Goal: Transaction & Acquisition: Download file/media

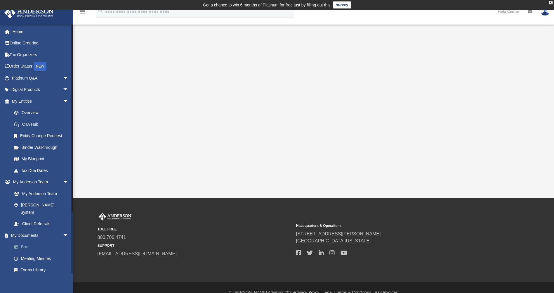
click at [26, 241] on link "Box" at bounding box center [42, 247] width 69 height 12
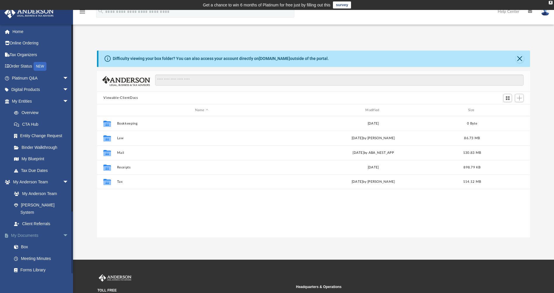
scroll to position [129, 429]
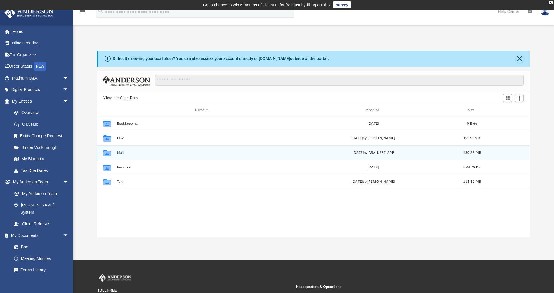
click at [120, 151] on button "Mail" at bounding box center [201, 153] width 169 height 4
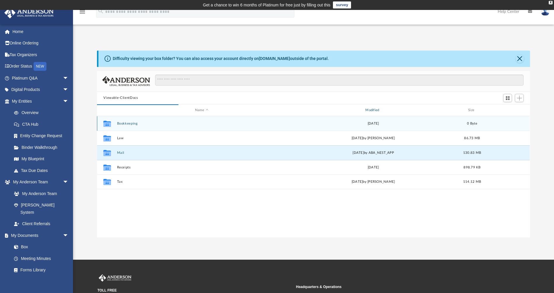
scroll to position [110, 429]
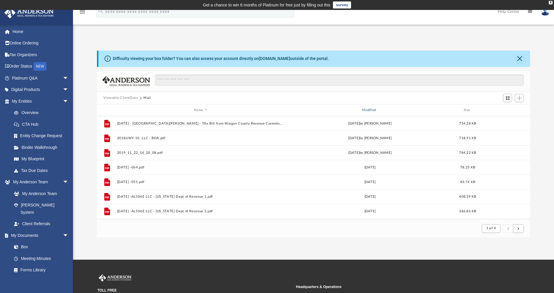
click at [369, 109] on div "Modified" at bounding box center [370, 110] width 167 height 5
click at [367, 109] on div "Modified" at bounding box center [370, 110] width 167 height 5
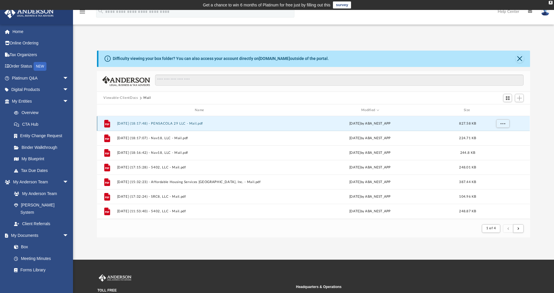
click at [176, 123] on button "[DATE] (18:17:48) - PENSACOLA 29 LLC - Mail.pdf" at bounding box center [200, 124] width 167 height 4
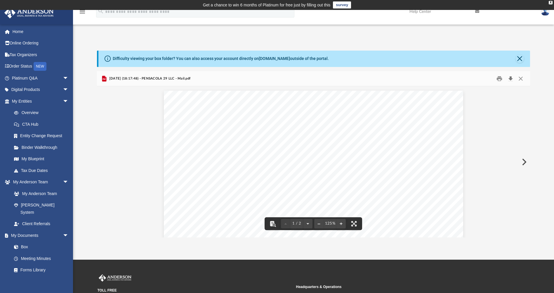
click at [511, 80] on button "Download" at bounding box center [511, 78] width 11 height 9
click at [518, 60] on button "Close" at bounding box center [520, 59] width 8 height 8
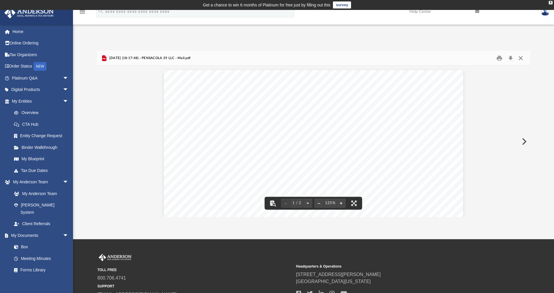
click at [521, 59] on button "Close" at bounding box center [521, 57] width 11 height 9
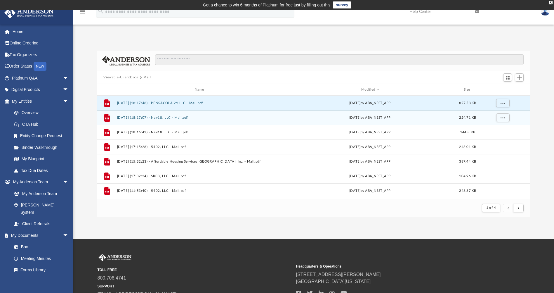
click at [185, 118] on button "[DATE] (18:17:07) - Nav18, LLC - Mail.pdf" at bounding box center [200, 118] width 167 height 4
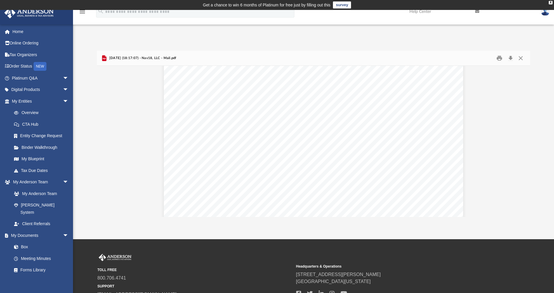
scroll to position [0, 0]
click at [511, 57] on button "Download" at bounding box center [511, 57] width 11 height 9
click at [521, 59] on button "Close" at bounding box center [521, 57] width 11 height 9
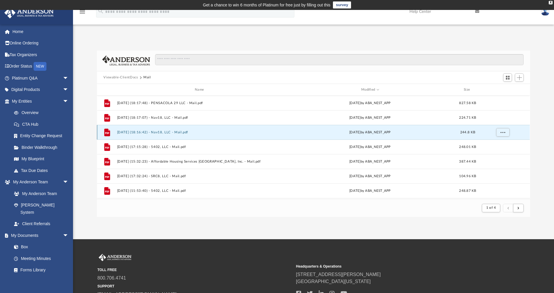
click at [185, 132] on button "[DATE] (18:16:42) - Nav18, LLC - Mail.pdf" at bounding box center [200, 132] width 167 height 4
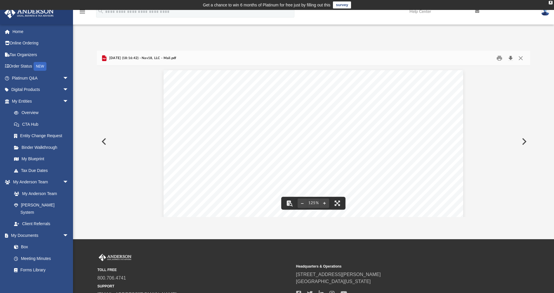
click at [510, 59] on button "Download" at bounding box center [511, 57] width 11 height 9
click at [391, 42] on div "Difficulty viewing your box folder? You can also access your account directly o…" at bounding box center [313, 127] width 481 height 179
click at [521, 58] on button "Close" at bounding box center [521, 57] width 11 height 9
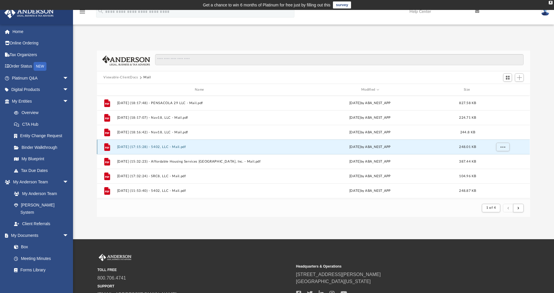
click at [175, 147] on button "[DATE] (17:15:28) - 5402, LLC - Mail.pdf" at bounding box center [200, 147] width 167 height 4
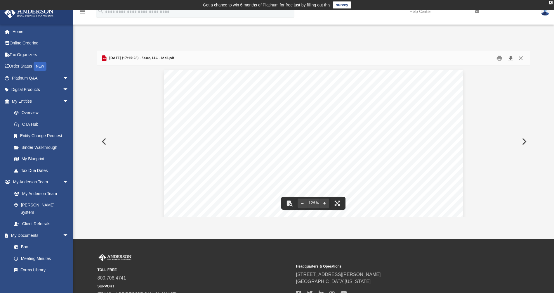
click at [511, 58] on button "Download" at bounding box center [511, 57] width 11 height 9
click at [395, 49] on div "Difficulty viewing your box folder? You can also access your account directly o…" at bounding box center [313, 127] width 481 height 179
click at [523, 59] on button "Close" at bounding box center [521, 57] width 11 height 9
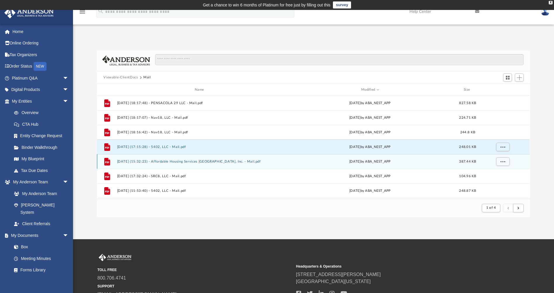
click at [216, 162] on button "[DATE] (15:32:23) - Affordable Housing Services [GEOGRAPHIC_DATA], Inc. - Mail.…" at bounding box center [200, 162] width 167 height 4
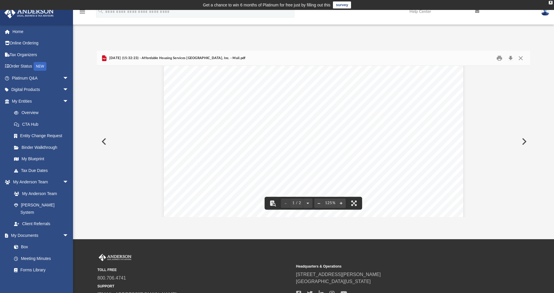
scroll to position [117, 0]
click at [511, 58] on button "Download" at bounding box center [511, 57] width 11 height 9
click at [520, 59] on button "Close" at bounding box center [521, 57] width 11 height 9
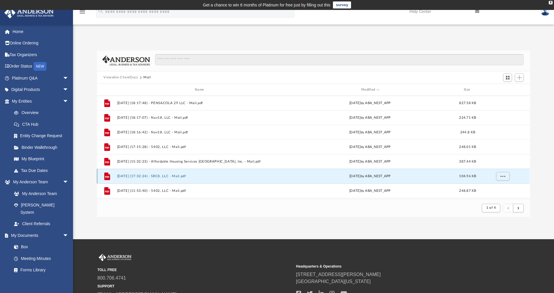
click at [187, 176] on button "[DATE] (17:32:24) - SRC8, LLC - Mail.pdf" at bounding box center [200, 176] width 167 height 4
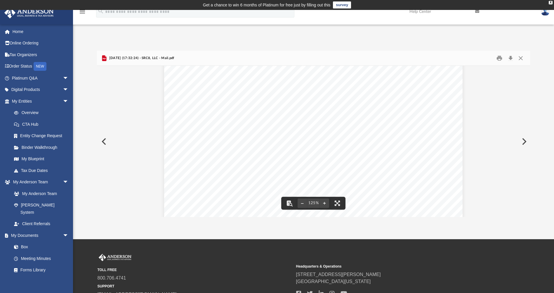
scroll to position [0, 0]
click at [512, 59] on button "Download" at bounding box center [511, 57] width 11 height 9
click at [544, 47] on div "Difficulty viewing your box folder? You can also access your account directly o…" at bounding box center [313, 127] width 481 height 179
click at [522, 59] on button "Close" at bounding box center [521, 57] width 11 height 9
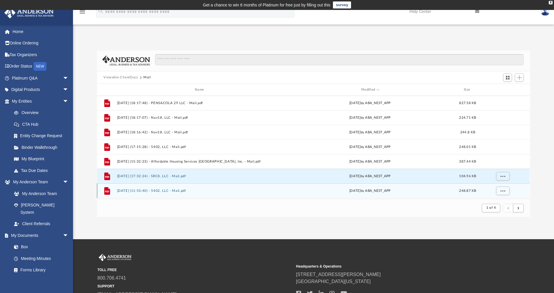
click at [181, 191] on button "[DATE] (11:53:40) - 5402, LLC - Mail.pdf" at bounding box center [200, 191] width 167 height 4
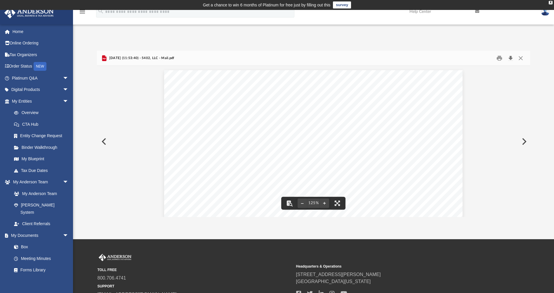
click at [512, 58] on button "Download" at bounding box center [511, 57] width 11 height 9
drag, startPoint x: 543, startPoint y: 42, endPoint x: 540, endPoint y: 42, distance: 3.1
click at [543, 42] on div "Difficulty viewing your box folder? You can also access your account directly o…" at bounding box center [313, 127] width 481 height 179
click at [512, 57] on button "Download" at bounding box center [511, 57] width 11 height 9
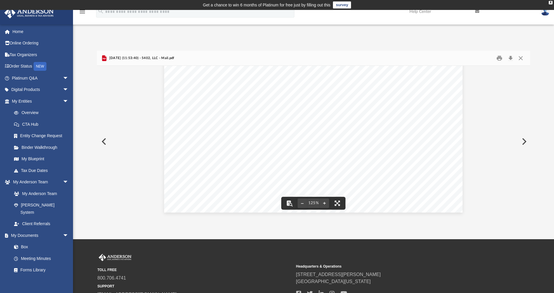
click at [360, 42] on div "Difficulty viewing your box folder? You can also access your account directly o…" at bounding box center [313, 127] width 481 height 179
click at [520, 59] on button "Close" at bounding box center [521, 57] width 11 height 9
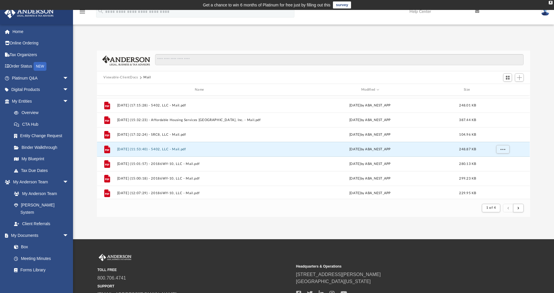
scroll to position [58, 0]
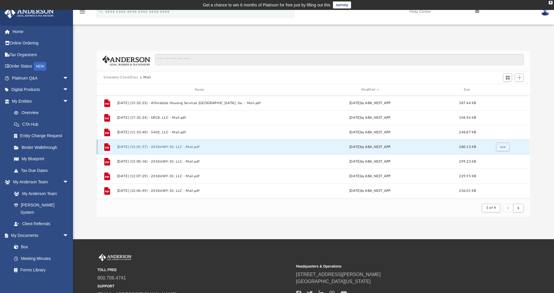
click at [192, 148] on button "[DATE] (15:01:57) - 20186WY-10, LLC - Mail.pdf" at bounding box center [200, 147] width 167 height 4
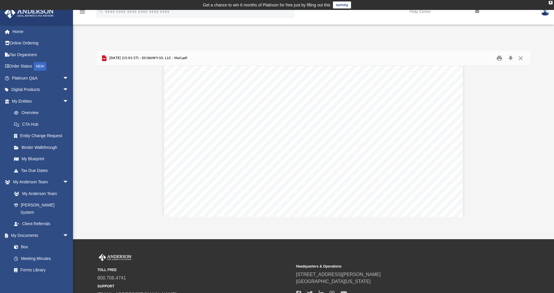
scroll to position [0, 0]
click at [511, 58] on button "Download" at bounding box center [511, 57] width 11 height 9
click at [357, 39] on div "Difficulty viewing your box folder? You can also access your account directly o…" at bounding box center [313, 127] width 481 height 179
click at [524, 58] on button "Close" at bounding box center [521, 57] width 11 height 9
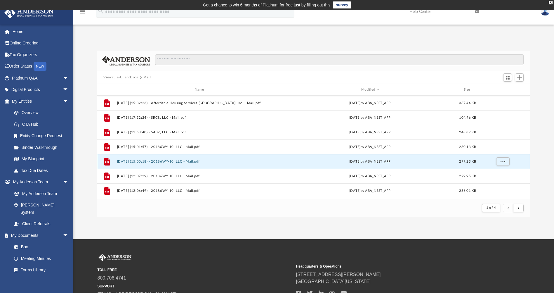
click at [176, 161] on button "[DATE] (15:00:18) - 20186WY-10, LLC - Mail.pdf" at bounding box center [200, 162] width 167 height 4
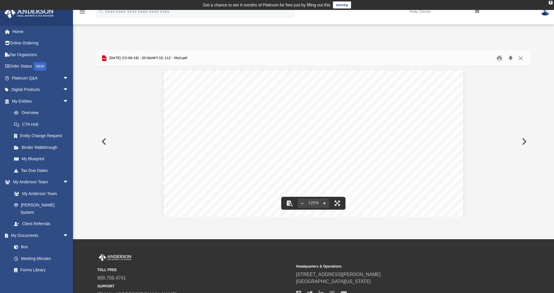
click at [511, 58] on button "Download" at bounding box center [511, 57] width 11 height 9
click at [387, 39] on div "Difficulty viewing your box folder? You can also access your account directly o…" at bounding box center [313, 127] width 481 height 179
click at [520, 56] on button "Close" at bounding box center [521, 57] width 11 height 9
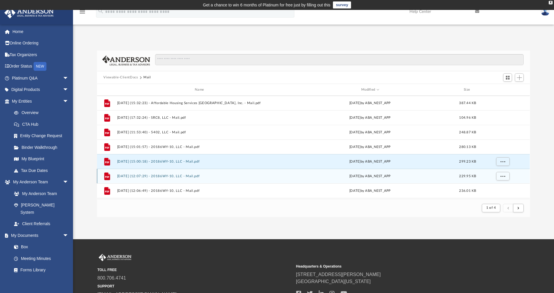
click at [179, 177] on button "[DATE] (12:07:29) - 20186WY-10, LLC - Mail.pdf" at bounding box center [200, 176] width 167 height 4
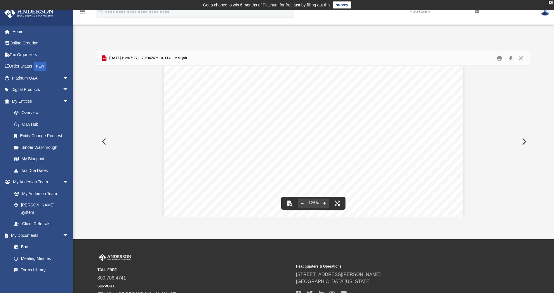
scroll to position [117, 0]
click at [513, 58] on button "Download" at bounding box center [511, 57] width 11 height 9
click at [259, 37] on div "App [EMAIL_ADDRESS][DOMAIN_NAME] Sign Out [EMAIL_ADDRESS][DOMAIN_NAME] Home Onl…" at bounding box center [277, 124] width 554 height 185
click at [520, 58] on button "Close" at bounding box center [521, 57] width 11 height 9
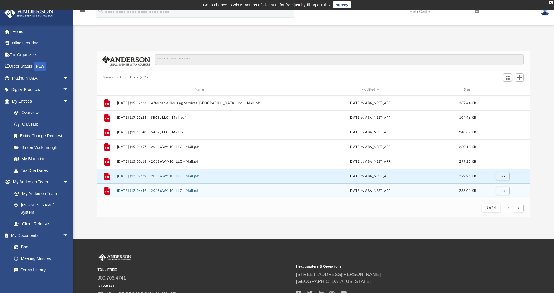
click at [180, 190] on button "[DATE] (12:06:49) - 20186WY-10, LLC - Mail.pdf" at bounding box center [200, 191] width 167 height 4
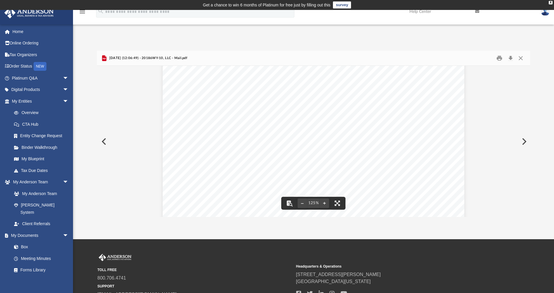
scroll to position [88, 0]
click at [511, 58] on button "Download" at bounding box center [511, 57] width 11 height 9
drag, startPoint x: 399, startPoint y: 37, endPoint x: 402, endPoint y: 37, distance: 3.0
click at [399, 37] on div "App [EMAIL_ADDRESS][DOMAIN_NAME] Sign Out [EMAIL_ADDRESS][DOMAIN_NAME] Home Onl…" at bounding box center [277, 124] width 554 height 185
click at [522, 57] on button "Close" at bounding box center [521, 57] width 11 height 9
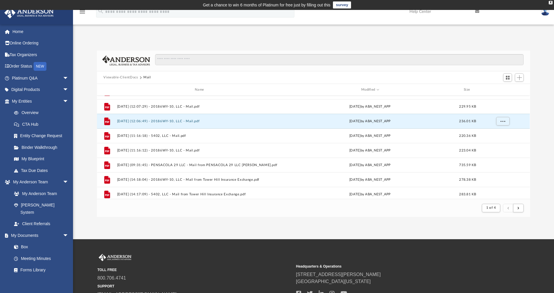
scroll to position [146, 0]
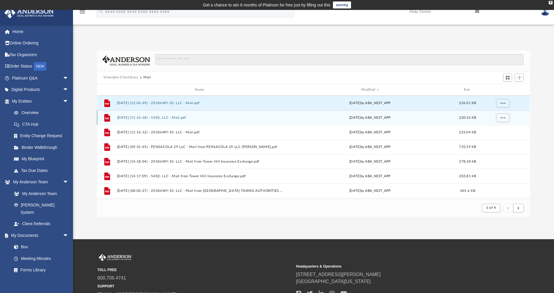
click at [170, 117] on button "[DATE] (11:16:18) - 5402, LLC - Mail.pdf" at bounding box center [200, 118] width 167 height 4
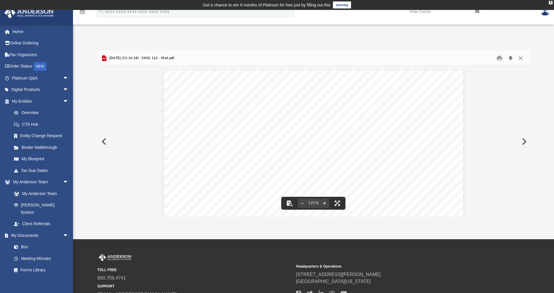
click at [511, 58] on button "Download" at bounding box center [511, 57] width 11 height 9
click at [540, 51] on div "Difficulty viewing your box folder? You can also access your account directly o…" at bounding box center [313, 134] width 481 height 166
click at [521, 58] on button "Close" at bounding box center [521, 57] width 11 height 9
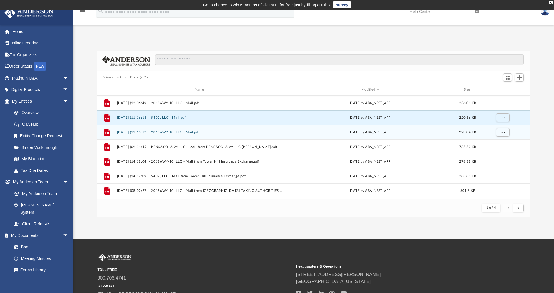
click at [195, 134] on button "[DATE] (11:16:12) - 20186WY-10, LLC - Mail.pdf" at bounding box center [200, 132] width 167 height 4
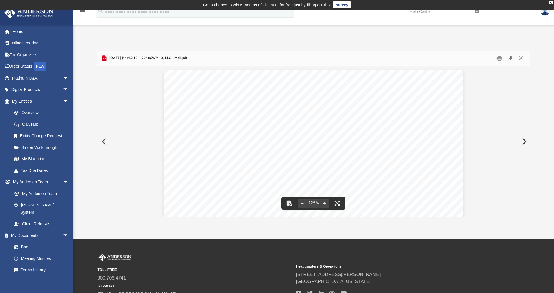
click at [511, 58] on button "Download" at bounding box center [511, 57] width 11 height 9
click at [539, 46] on div "Difficulty viewing your box folder? You can also access your account directly o…" at bounding box center [313, 127] width 481 height 179
click at [521, 58] on button "Close" at bounding box center [521, 57] width 11 height 9
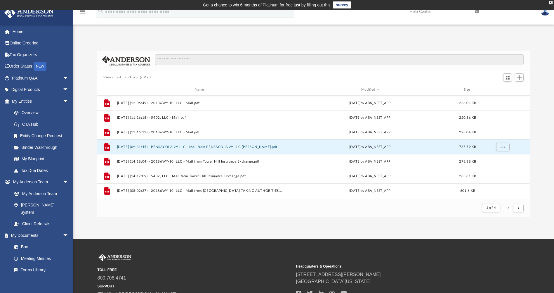
click at [215, 149] on button "[DATE] (09:31:45) - PENSACOLA 29 LLC - Mail from PENSACOLA 29 LLC [PERSON_NAME]…" at bounding box center [200, 147] width 167 height 4
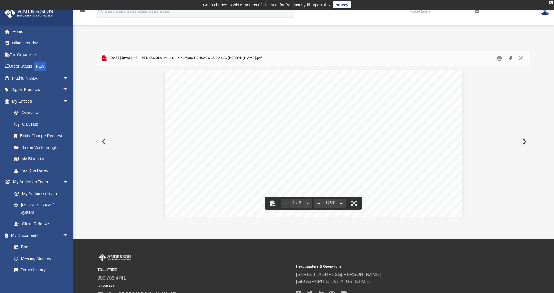
click at [512, 57] on button "Download" at bounding box center [511, 57] width 11 height 9
click at [542, 48] on div "Difficulty viewing your box folder? You can also access your account directly o…" at bounding box center [313, 127] width 481 height 179
click at [522, 57] on button "Close" at bounding box center [521, 57] width 11 height 9
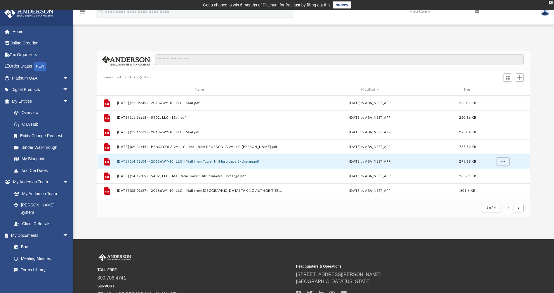
click at [225, 161] on button "[DATE] (14:18:04) - 20186WY-10, LLC - Mail from Tower Hill Insurance Exchange.p…" at bounding box center [200, 162] width 167 height 4
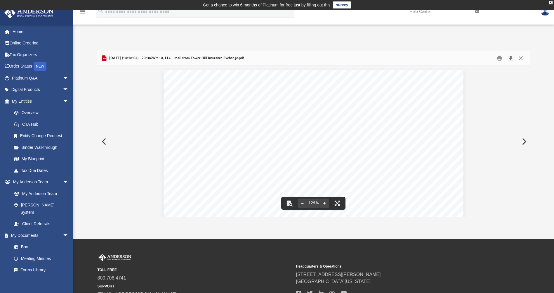
click at [512, 58] on button "Download" at bounding box center [511, 57] width 11 height 9
click at [540, 52] on div "Difficulty viewing your box folder? You can also access your account directly o…" at bounding box center [313, 134] width 481 height 166
click at [522, 58] on button "Close" at bounding box center [521, 57] width 11 height 9
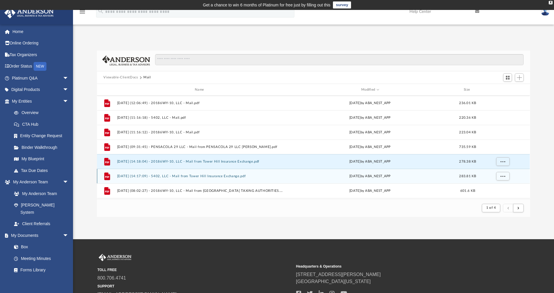
click at [222, 179] on div "File [DATE] (14:17:09) - 5402, LLC - Mail from Tower Hill Insurance Exchange.pd…" at bounding box center [313, 176] width 433 height 15
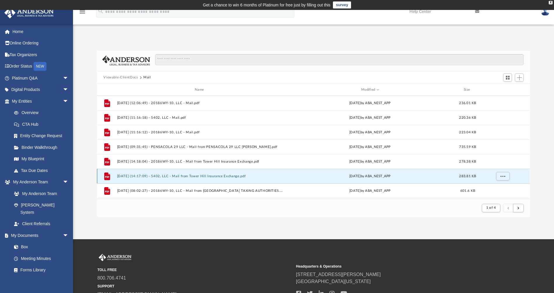
click at [221, 176] on button "[DATE] (14:17:09) - 5402, LLC - Mail from Tower Hill Insurance Exchange.pdf" at bounding box center [200, 176] width 167 height 4
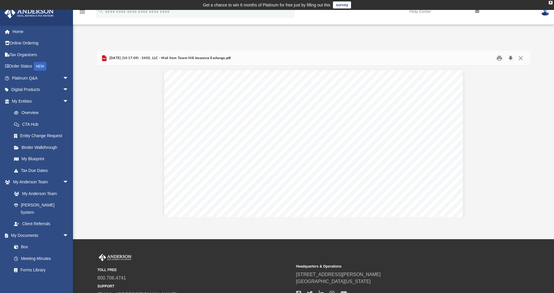
click at [510, 58] on button "Download" at bounding box center [511, 57] width 11 height 9
click at [538, 51] on div "Difficulty viewing your box folder? You can also access your account directly o…" at bounding box center [313, 134] width 481 height 166
click at [521, 58] on button "Close" at bounding box center [521, 57] width 11 height 9
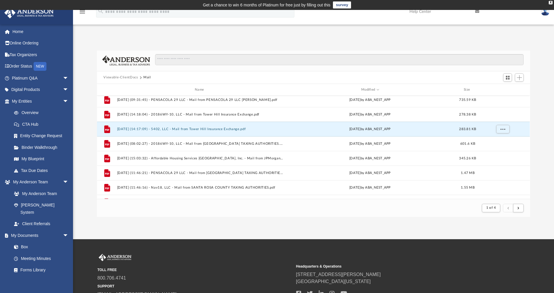
scroll to position [205, 0]
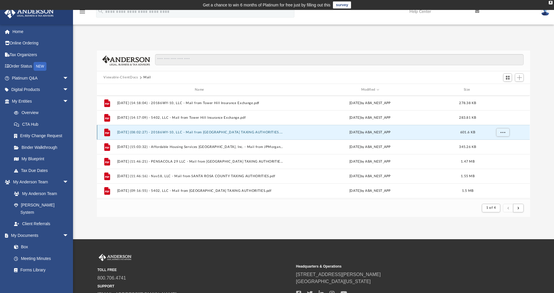
click at [231, 132] on button "[DATE] (08:02:27) - 20186WY-10, LLC - Mail from [GEOGRAPHIC_DATA] TAXING AUTHOR…" at bounding box center [200, 132] width 167 height 4
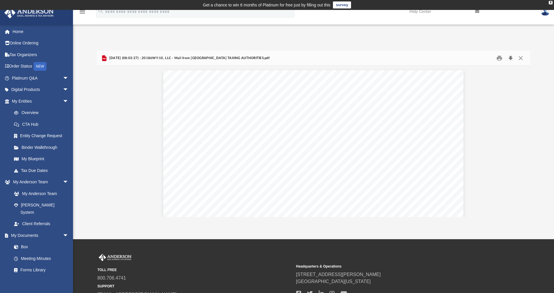
click at [510, 57] on button "Download" at bounding box center [511, 57] width 11 height 9
click at [540, 41] on div "Difficulty viewing your box folder? You can also access your account directly o…" at bounding box center [313, 127] width 481 height 179
click at [521, 59] on button "Close" at bounding box center [521, 57] width 11 height 9
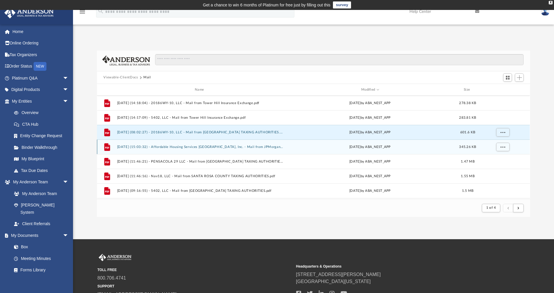
click at [238, 149] on div "File [DATE] (15:03:32) - Affordable Housing Services [GEOGRAPHIC_DATA], Inc. - …" at bounding box center [313, 146] width 433 height 15
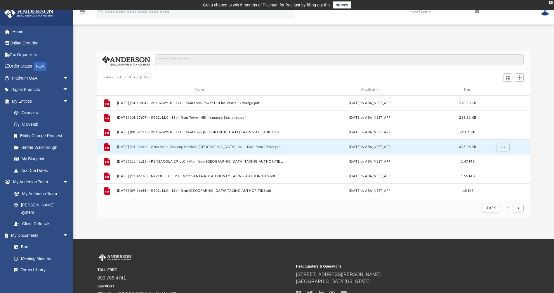
click at [239, 148] on button "[DATE] (15:03:32) - Affordable Housing Services [GEOGRAPHIC_DATA], Inc. - Mail …" at bounding box center [200, 147] width 167 height 4
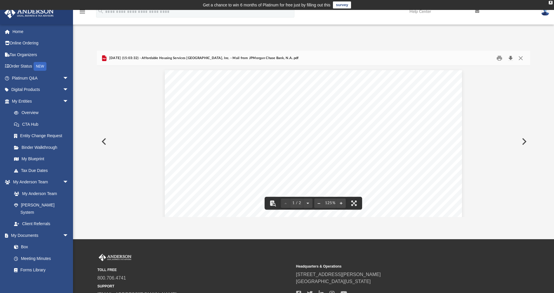
click at [511, 59] on button "Download" at bounding box center [511, 57] width 11 height 9
click at [540, 46] on div "Difficulty viewing your box folder? You can also access your account directly o…" at bounding box center [313, 127] width 481 height 179
click at [522, 58] on button "Close" at bounding box center [521, 57] width 11 height 9
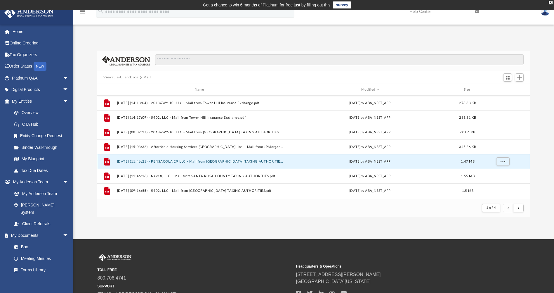
click at [259, 160] on button "[DATE] (11:46:21) - PENSACOLA 29 LLC - Mail from [GEOGRAPHIC_DATA] TAXING AUTHO…" at bounding box center [200, 162] width 167 height 4
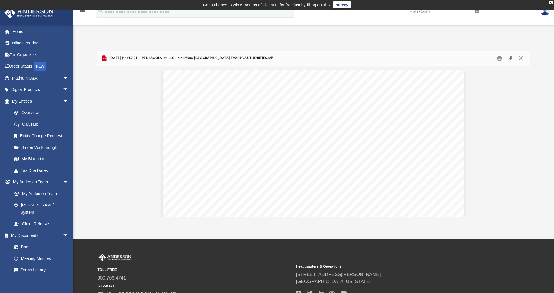
click at [511, 57] on button "Download" at bounding box center [511, 57] width 11 height 9
click at [534, 37] on div "App [EMAIL_ADDRESS][DOMAIN_NAME] Sign Out [EMAIL_ADDRESS][DOMAIN_NAME] Home Onl…" at bounding box center [277, 124] width 554 height 185
click at [522, 58] on button "Close" at bounding box center [521, 57] width 11 height 9
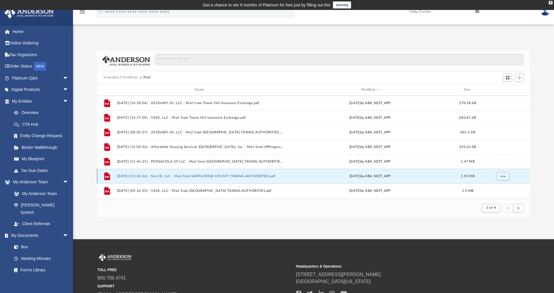
click at [241, 175] on button "[DATE] (11:46:16) - Nav18, LLC - Mail from SANTA ROSA COUNTY TAXING AUTHORITIES…" at bounding box center [200, 176] width 167 height 4
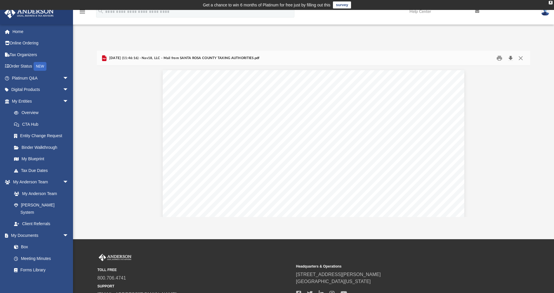
click at [511, 58] on button "Download" at bounding box center [511, 57] width 11 height 9
click at [543, 45] on div "Difficulty viewing your box folder? You can also access your account directly o…" at bounding box center [313, 127] width 481 height 179
click at [522, 58] on button "Close" at bounding box center [521, 57] width 11 height 9
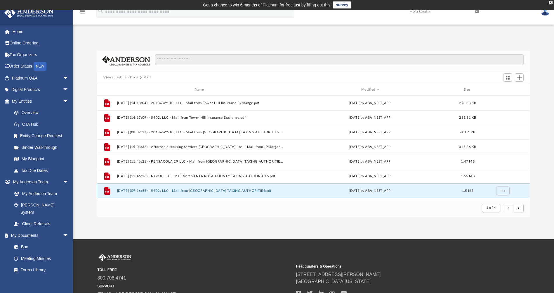
click at [258, 191] on button "[DATE] (09:16:55) - 5402, LLC - Mail from [GEOGRAPHIC_DATA] TAXING AUTHORITIES.…" at bounding box center [200, 191] width 167 height 4
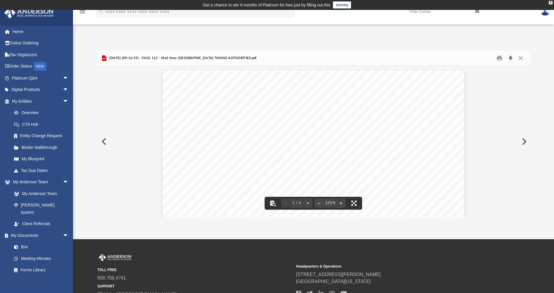
click at [511, 57] on button "Download" at bounding box center [511, 57] width 11 height 9
drag, startPoint x: 537, startPoint y: 46, endPoint x: 535, endPoint y: 49, distance: 3.3
click at [537, 46] on div "Difficulty viewing your box folder? You can also access your account directly o…" at bounding box center [313, 127] width 481 height 179
click at [522, 58] on button "Close" at bounding box center [521, 57] width 11 height 9
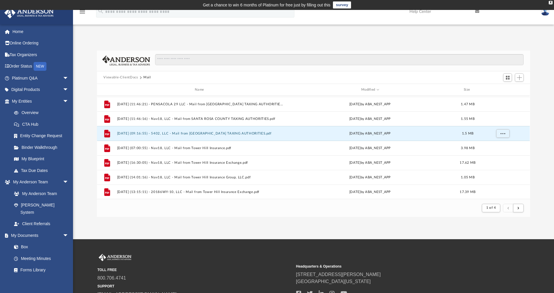
scroll to position [263, 0]
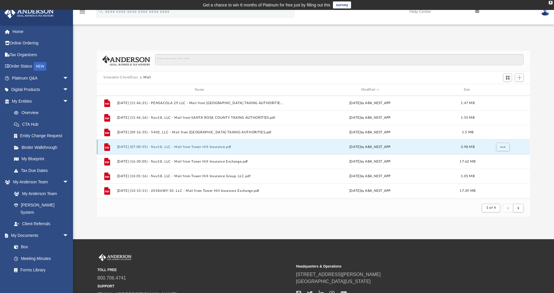
click at [222, 146] on button "[DATE] (07:00:55) - Nav18, LLC - Mail from Tower Hill Insurance.pdf" at bounding box center [200, 147] width 167 height 4
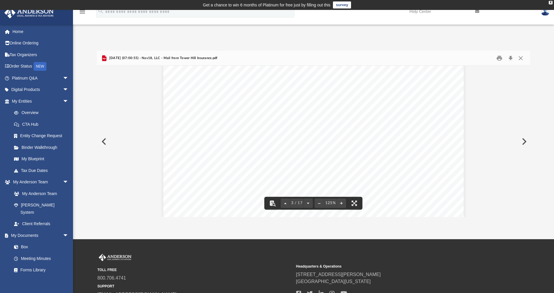
scroll to position [848, 0]
click at [510, 56] on button "Download" at bounding box center [511, 57] width 11 height 9
click at [349, 44] on div "Difficulty viewing your box folder? You can also access your account directly o…" at bounding box center [313, 127] width 481 height 179
click at [511, 58] on button "Download" at bounding box center [511, 57] width 11 height 9
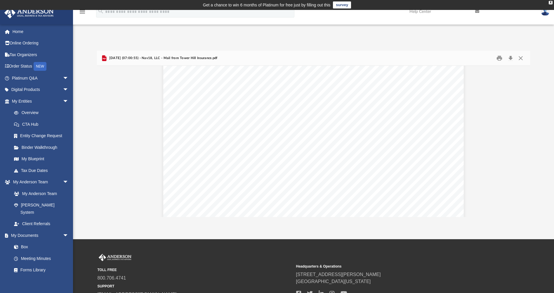
click at [541, 43] on div "Difficulty viewing your box folder? You can also access your account directly o…" at bounding box center [313, 127] width 481 height 179
click at [519, 58] on button "Close" at bounding box center [521, 57] width 11 height 9
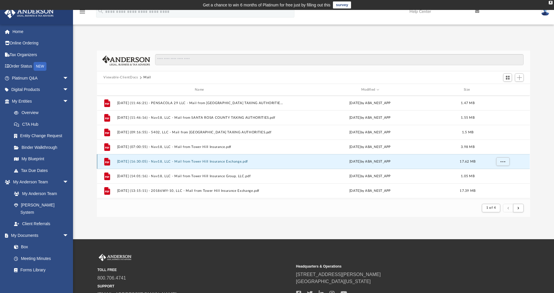
click at [212, 161] on button "[DATE] (16:30:05) - Nav18, LLC - Mail from Tower Hill Insurance Exchange.pdf" at bounding box center [200, 162] width 167 height 4
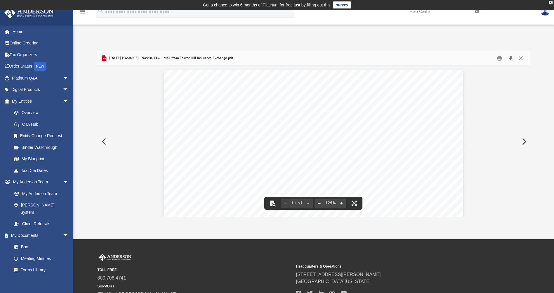
click at [513, 58] on button "Download" at bounding box center [511, 57] width 11 height 9
click at [542, 47] on div "Difficulty viewing your box folder? You can also access your account directly o…" at bounding box center [313, 127] width 481 height 179
click at [523, 58] on button "Close" at bounding box center [521, 57] width 11 height 9
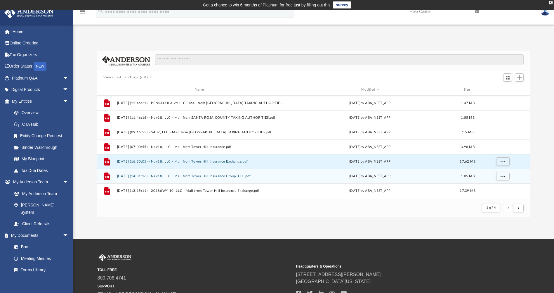
click at [224, 177] on button "[DATE] (14:01:16) - Nav18, LLC - Mail from Tower Hill Insurance Group, LLC.pdf" at bounding box center [200, 176] width 167 height 4
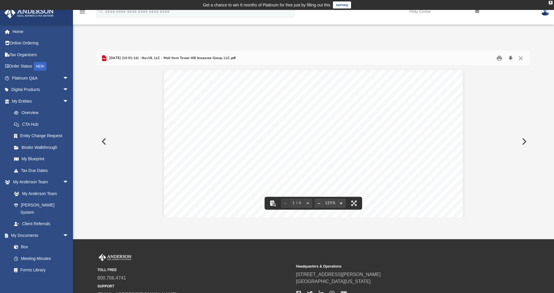
click at [512, 58] on button "Download" at bounding box center [511, 57] width 11 height 9
click at [540, 54] on div "Difficulty viewing your box folder? You can also access your account directly o…" at bounding box center [313, 134] width 481 height 166
click at [523, 58] on button "Close" at bounding box center [521, 57] width 11 height 9
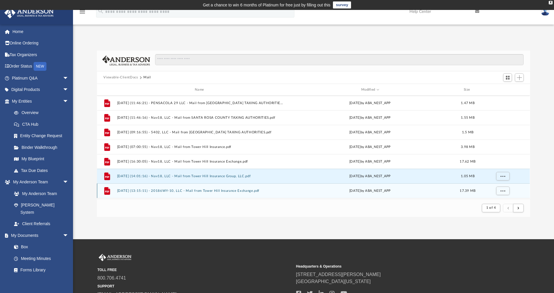
click at [235, 192] on button "[DATE] (13:15:11) - 20186WY-10, LLC - Mail from Tower Hill Insurance Exchange.p…" at bounding box center [200, 191] width 167 height 4
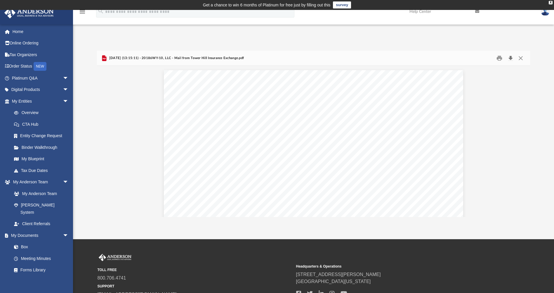
click at [510, 57] on button "Download" at bounding box center [511, 57] width 11 height 9
click at [540, 57] on div "Difficulty viewing your box folder? You can also access your account directly o…" at bounding box center [313, 134] width 481 height 166
click at [523, 59] on button "Close" at bounding box center [521, 57] width 11 height 9
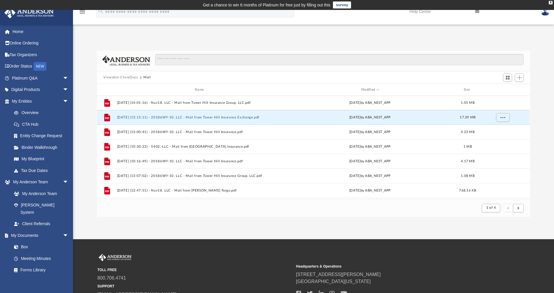
scroll to position [351, 0]
click at [229, 116] on button "[DATE] (13:00:41) - 20186WY-10, LLC - Mail from Tower Hill Insurance.pdf" at bounding box center [200, 118] width 167 height 4
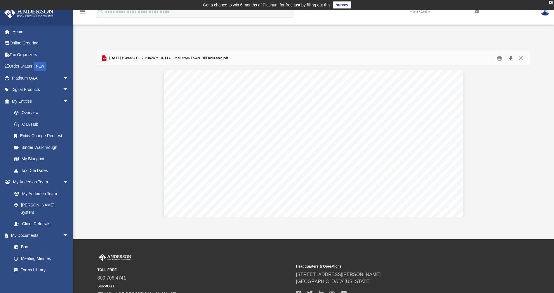
click at [511, 58] on button "Download" at bounding box center [511, 57] width 11 height 9
click at [542, 55] on div "Difficulty viewing your box folder? You can also access your account directly o…" at bounding box center [313, 134] width 481 height 166
click at [522, 58] on button "Close" at bounding box center [521, 57] width 11 height 9
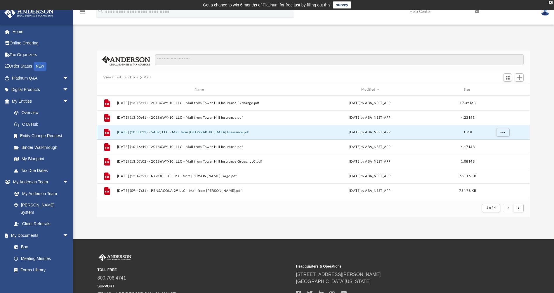
click at [207, 133] on button "[DATE] (10:30:23) - 5402, LLC - Mail from [GEOGRAPHIC_DATA] Insurance.pdf" at bounding box center [200, 132] width 167 height 4
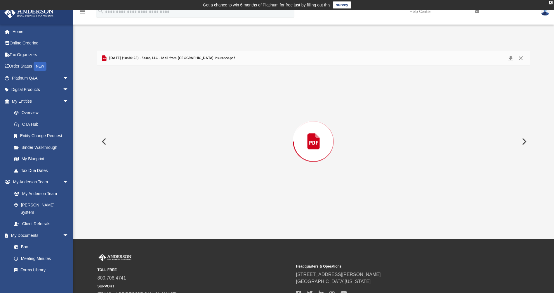
scroll to position [1166, 0]
click at [511, 58] on button "Download" at bounding box center [511, 57] width 11 height 9
click at [541, 51] on div "Difficulty viewing your box folder? You can also access your account directly o…" at bounding box center [313, 134] width 481 height 166
click at [522, 58] on button "Close" at bounding box center [521, 57] width 11 height 9
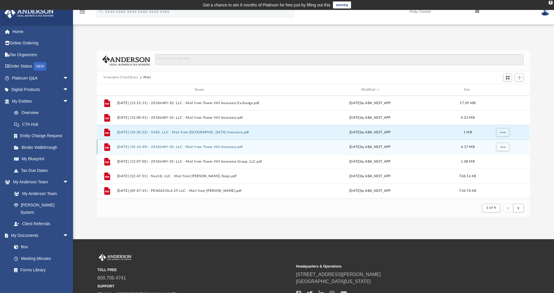
click at [229, 146] on button "[DATE] (10:16:49) - 20186WY-10, LLC - Mail from Tower Hill Insurance.pdf" at bounding box center [200, 147] width 167 height 4
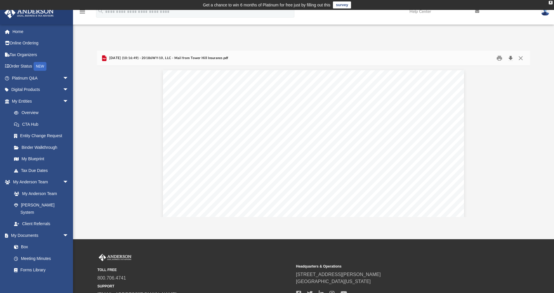
scroll to position [6290, 0]
click at [511, 57] on button "Download" at bounding box center [511, 57] width 11 height 9
click at [545, 46] on div "Difficulty viewing your box folder? You can also access your account directly o…" at bounding box center [313, 127] width 481 height 179
click at [522, 57] on button "Close" at bounding box center [521, 57] width 11 height 9
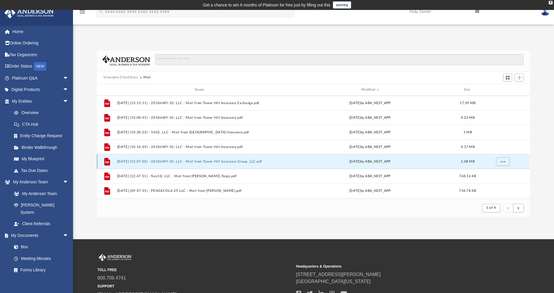
click at [230, 163] on button "[DATE] (13:07:02) - 20186WY-10, LLC - Mail from Tower Hill Insurance Group, LLC…" at bounding box center [200, 162] width 167 height 4
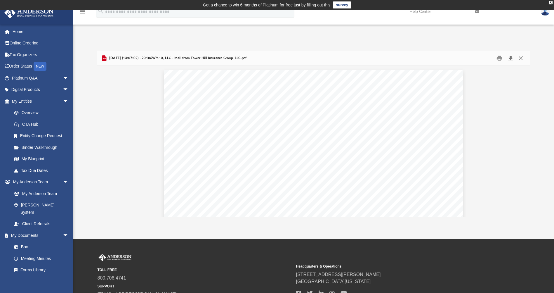
click at [512, 57] on button "Download" at bounding box center [511, 57] width 11 height 9
click at [539, 52] on div "Difficulty viewing your box folder? You can also access your account directly o…" at bounding box center [313, 134] width 481 height 166
click at [519, 58] on button "Close" at bounding box center [521, 57] width 11 height 9
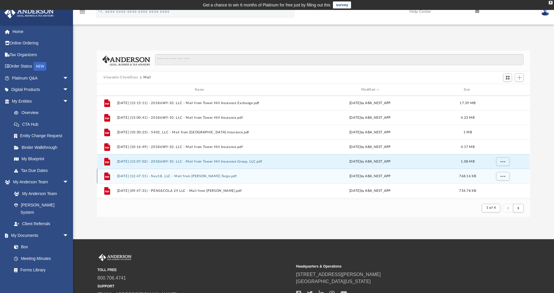
click at [213, 177] on button "[DATE] (12:47:51) - Nav18, LLC - Mail from [PERSON_NAME] Fargo.pdf" at bounding box center [200, 176] width 167 height 4
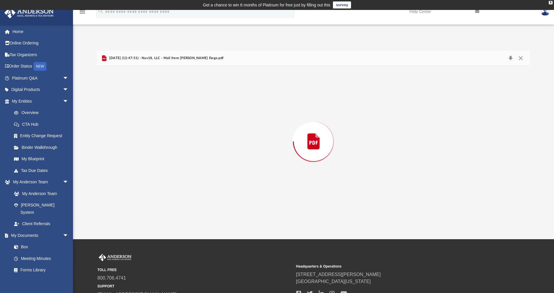
scroll to position [388, 0]
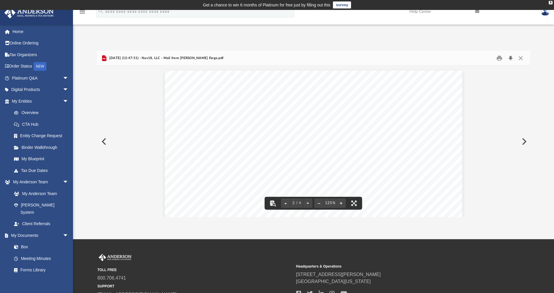
click at [513, 57] on button "Download" at bounding box center [511, 57] width 11 height 9
click at [545, 52] on div "Difficulty viewing your box folder? You can also access your account directly o…" at bounding box center [313, 134] width 481 height 166
click at [522, 58] on button "Close" at bounding box center [521, 57] width 11 height 9
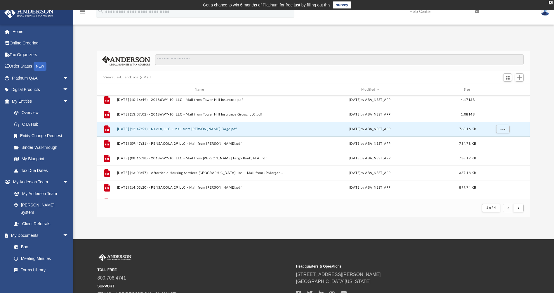
scroll to position [409, 0]
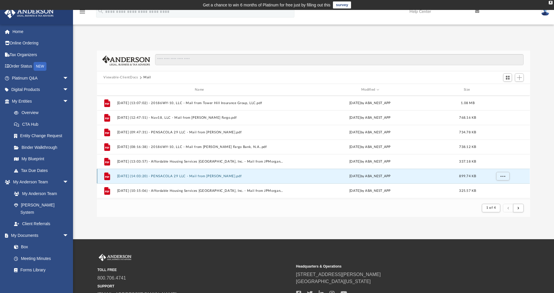
click at [208, 174] on button "[DATE] (14:03:20) - PENSACOLA 29 LLC - Mail from [PERSON_NAME].pdf" at bounding box center [200, 176] width 167 height 4
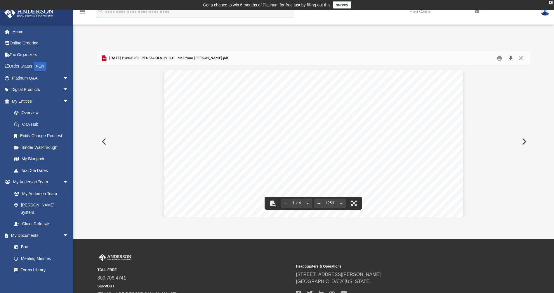
click at [512, 57] on button "Download" at bounding box center [511, 57] width 11 height 9
click at [542, 50] on div "Difficulty viewing your box folder? You can also access your account directly o…" at bounding box center [313, 127] width 481 height 179
click at [523, 58] on button "Close" at bounding box center [521, 57] width 11 height 9
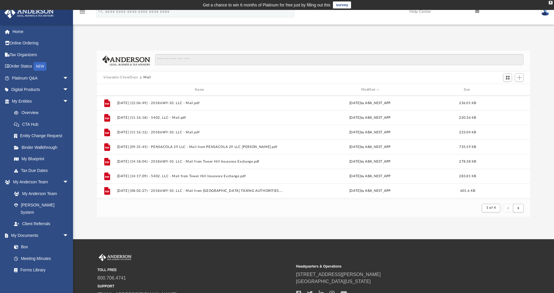
scroll to position [0, 0]
